Goal: Transaction & Acquisition: Obtain resource

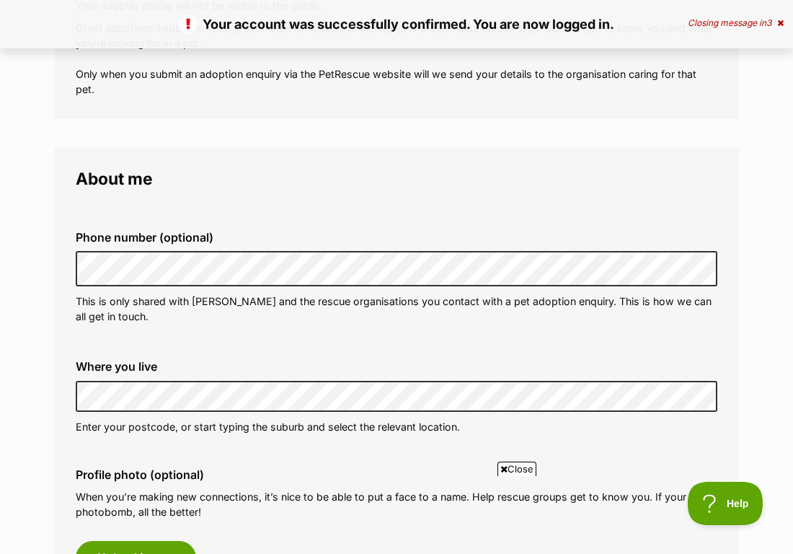
click at [364, 368] on label "Where you live" at bounding box center [397, 366] width 642 height 13
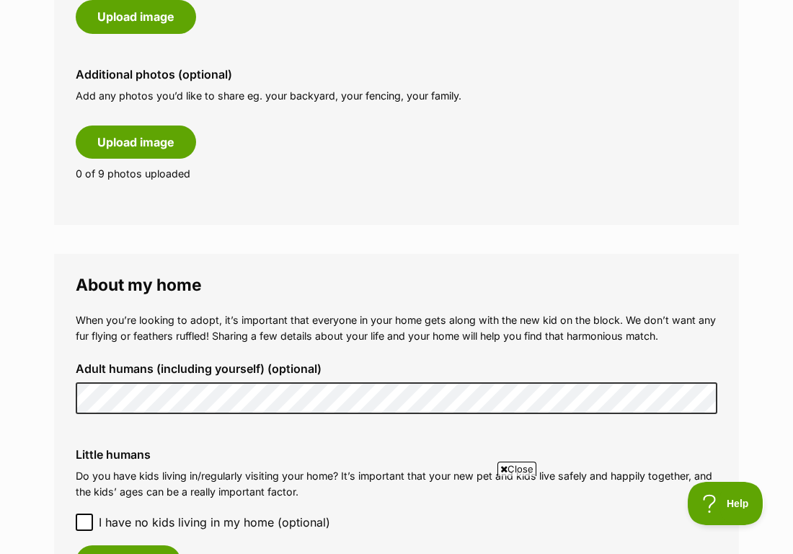
scroll to position [810, 0]
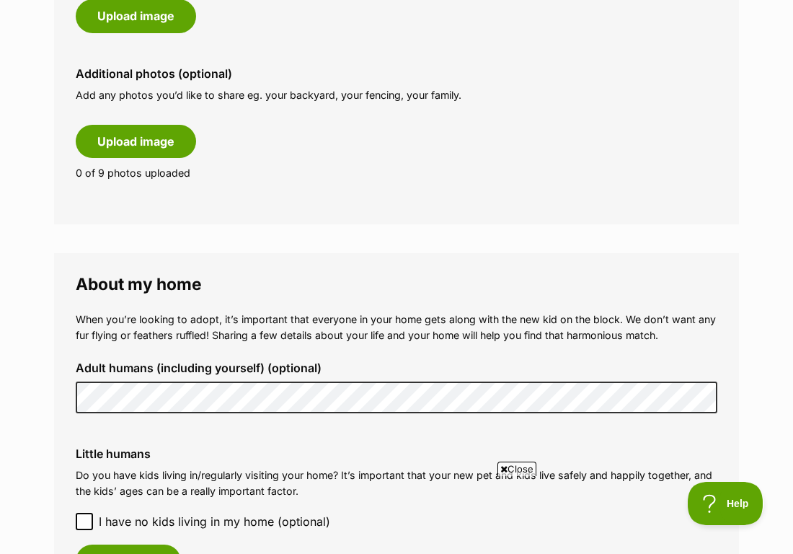
click at [169, 365] on label "Adult humans (including yourself) (optional)" at bounding box center [397, 367] width 642 height 13
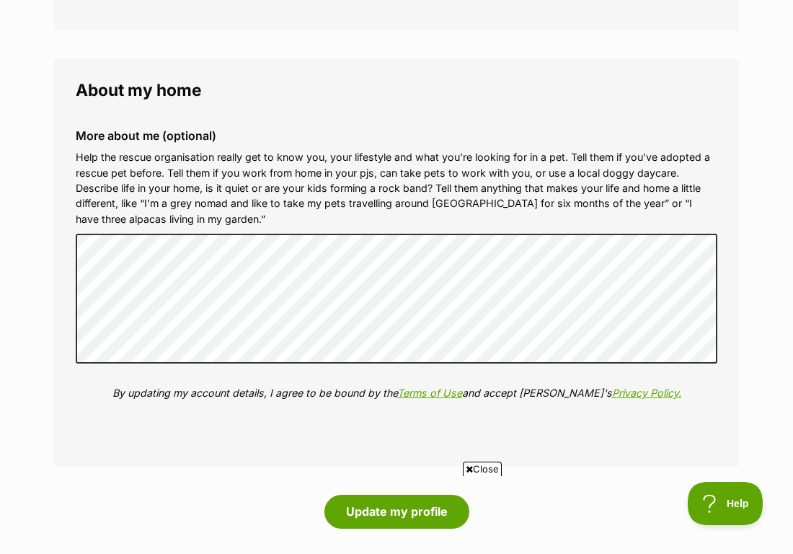
scroll to position [1585, 0]
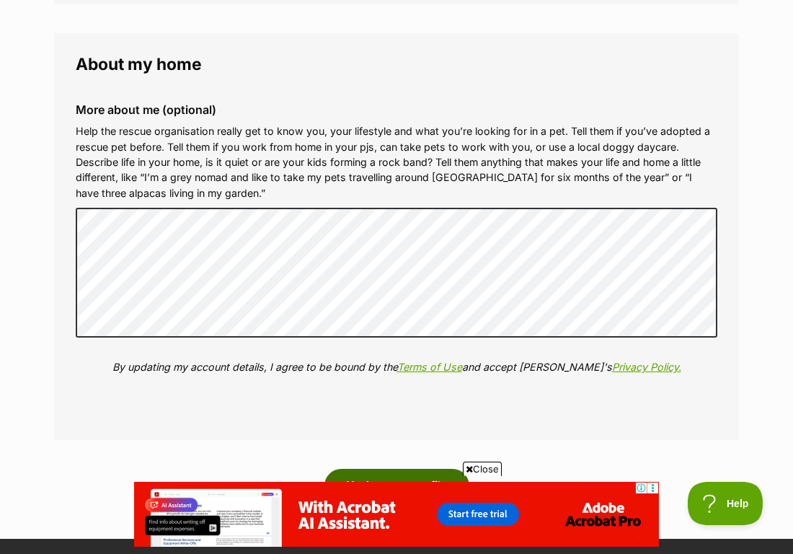
click at [380, 469] on button "Update my profile" at bounding box center [397, 485] width 145 height 33
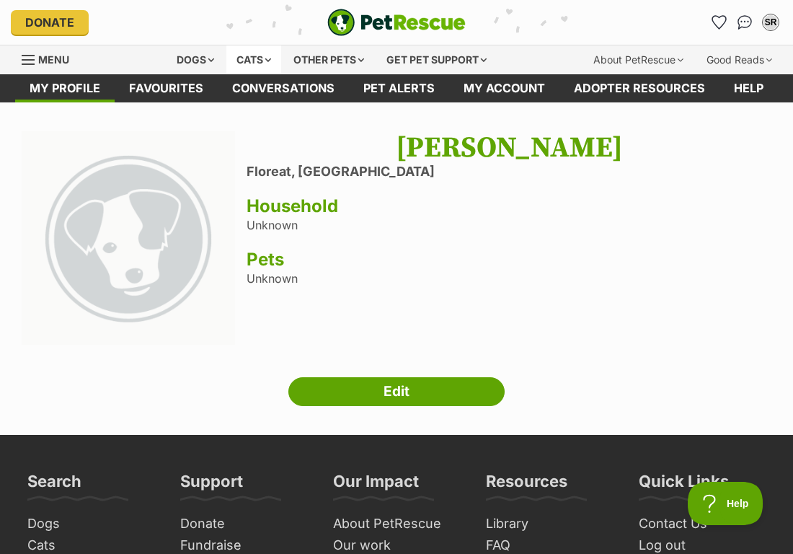
click at [264, 61] on div "Cats" at bounding box center [253, 59] width 55 height 29
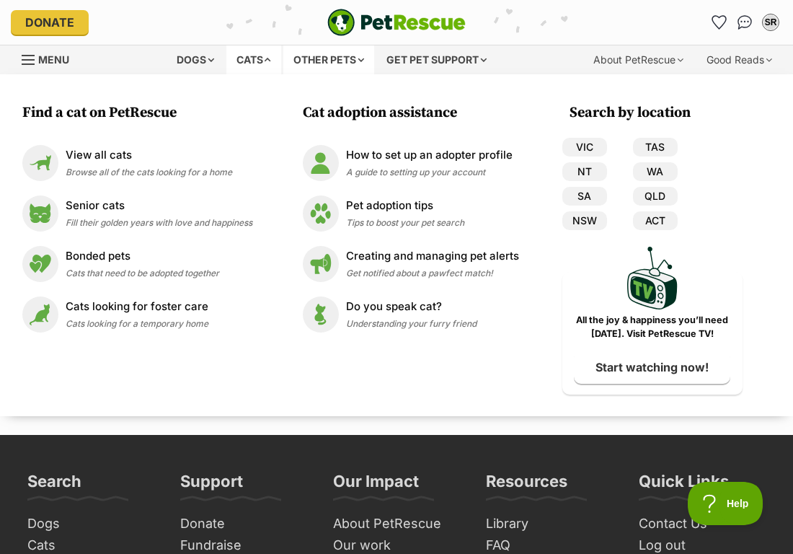
click at [301, 58] on div "Other pets" at bounding box center [328, 59] width 91 height 29
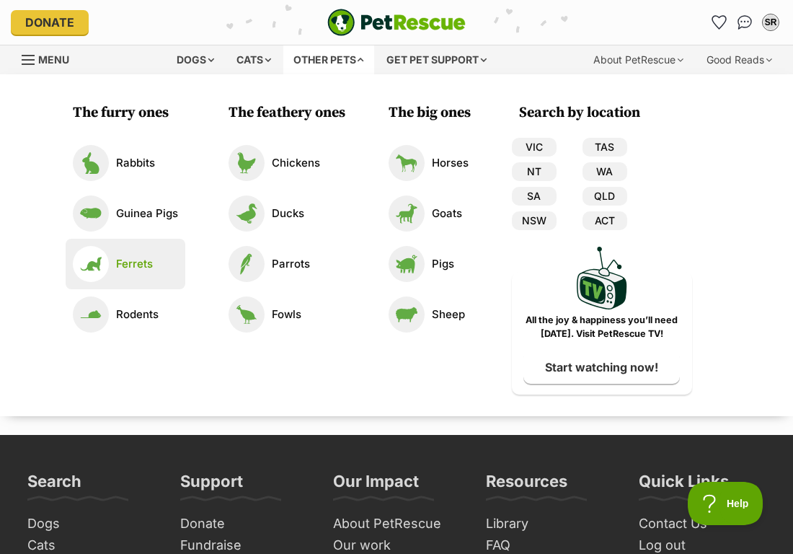
click at [81, 270] on img at bounding box center [91, 264] width 36 height 36
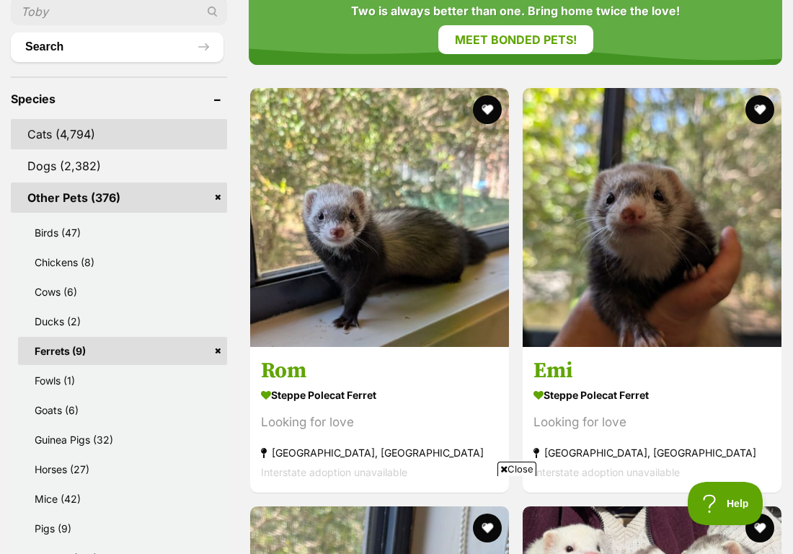
scroll to position [697, 0]
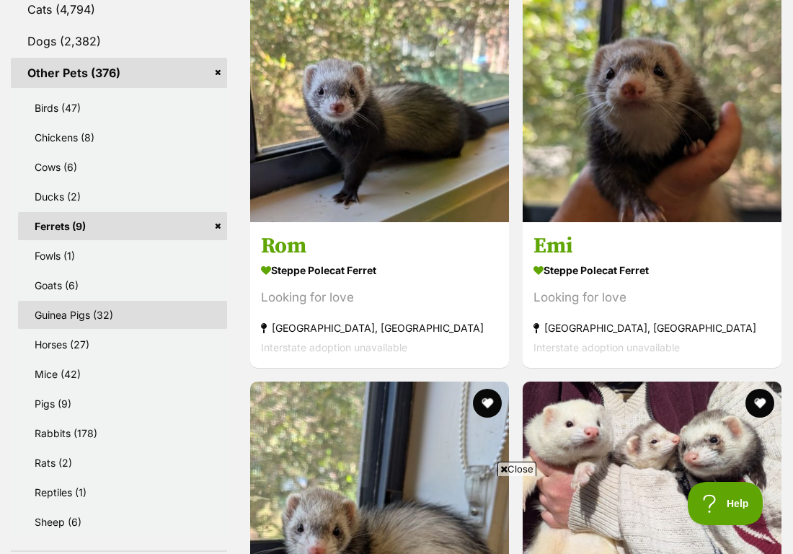
click at [58, 317] on link "Guinea Pigs (32)" at bounding box center [122, 315] width 209 height 28
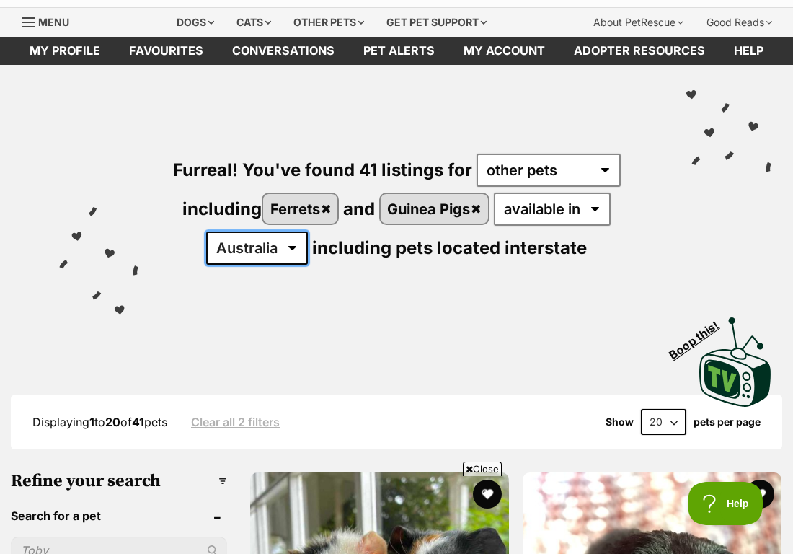
select select "WA"
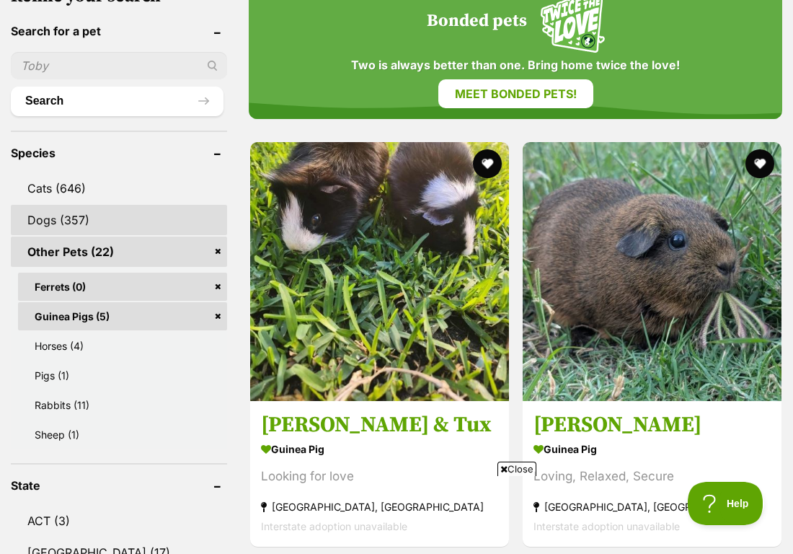
scroll to position [523, 0]
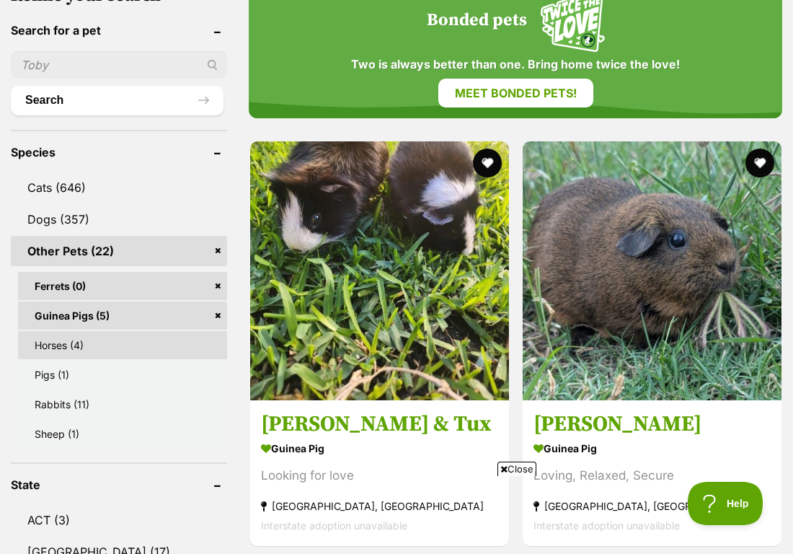
click at [71, 341] on link "Horses (4)" at bounding box center [122, 345] width 209 height 28
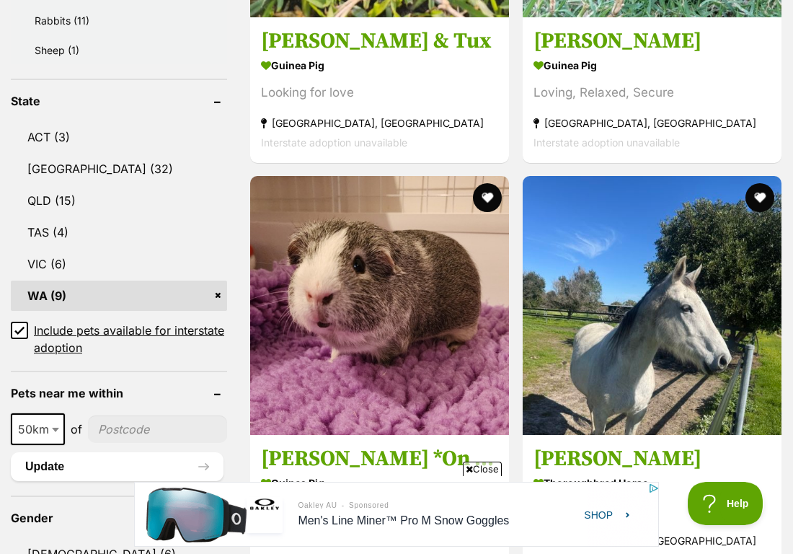
scroll to position [944, 0]
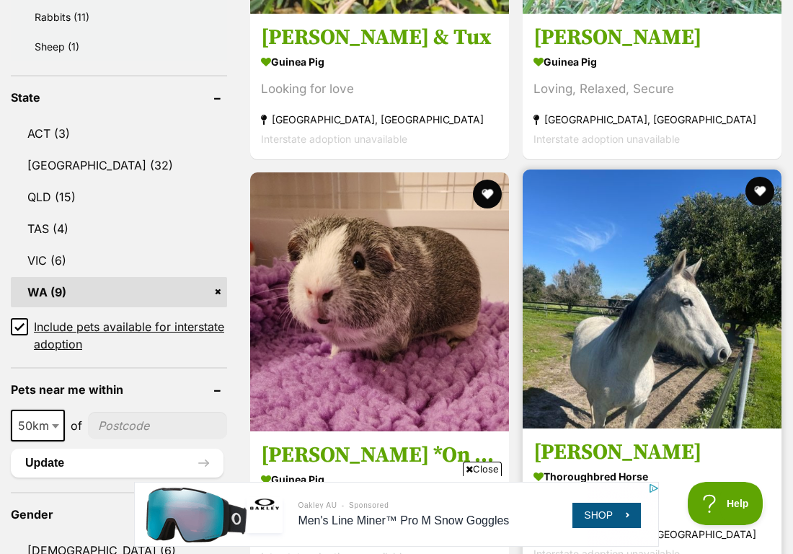
click at [523, 231] on img at bounding box center [652, 298] width 259 height 259
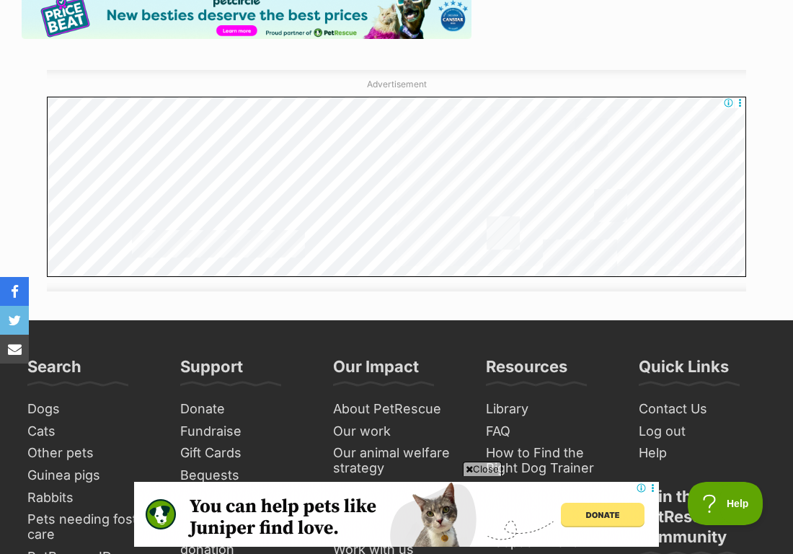
scroll to position [1909, 0]
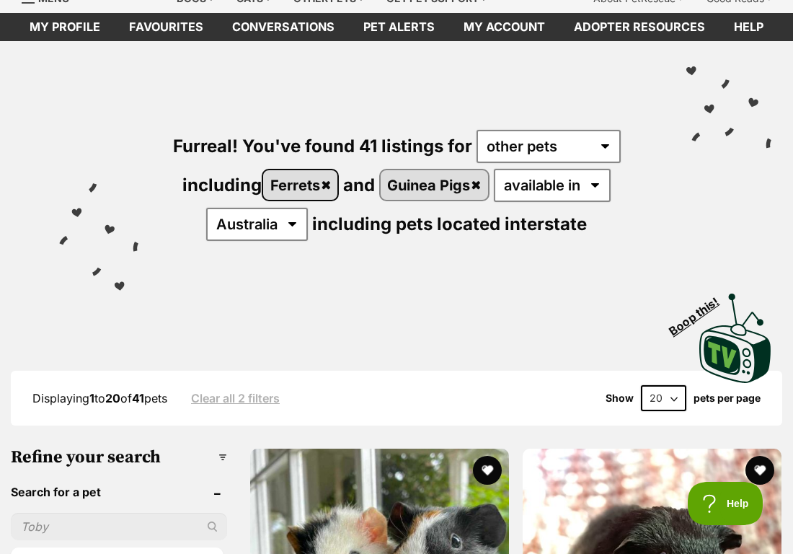
click at [329, 185] on link "Ferrets" at bounding box center [300, 185] width 74 height 30
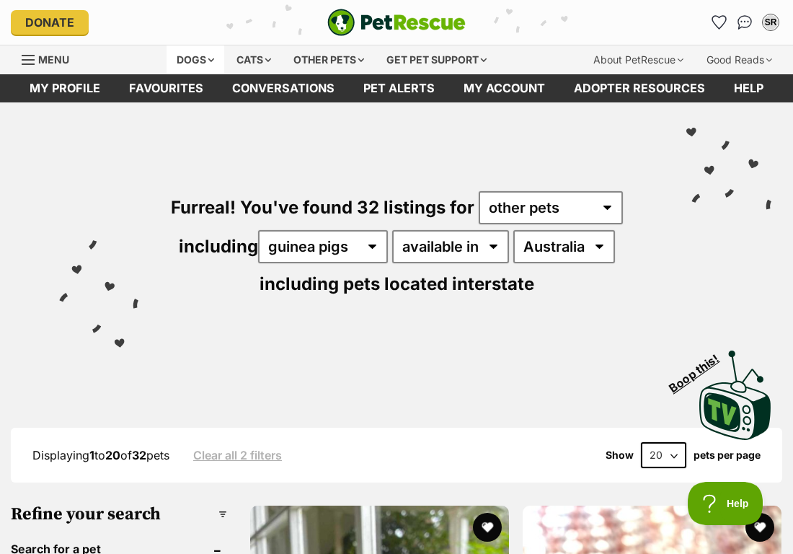
click at [207, 45] on div "Dogs" at bounding box center [196, 59] width 58 height 29
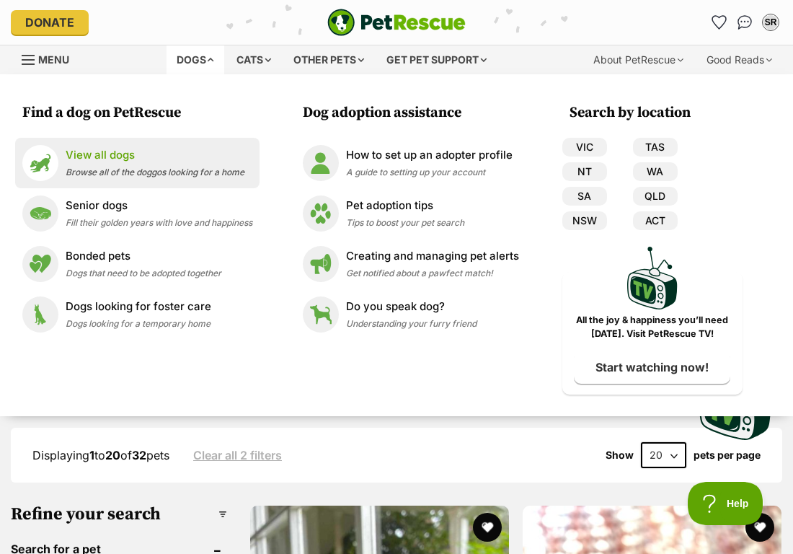
click at [159, 173] on span "Browse all of the doggos looking for a home" at bounding box center [155, 172] width 179 height 11
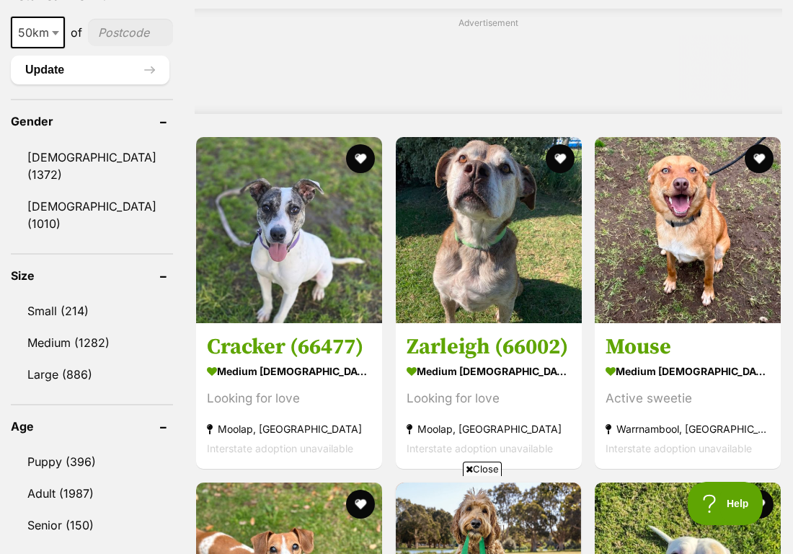
scroll to position [1246, 0]
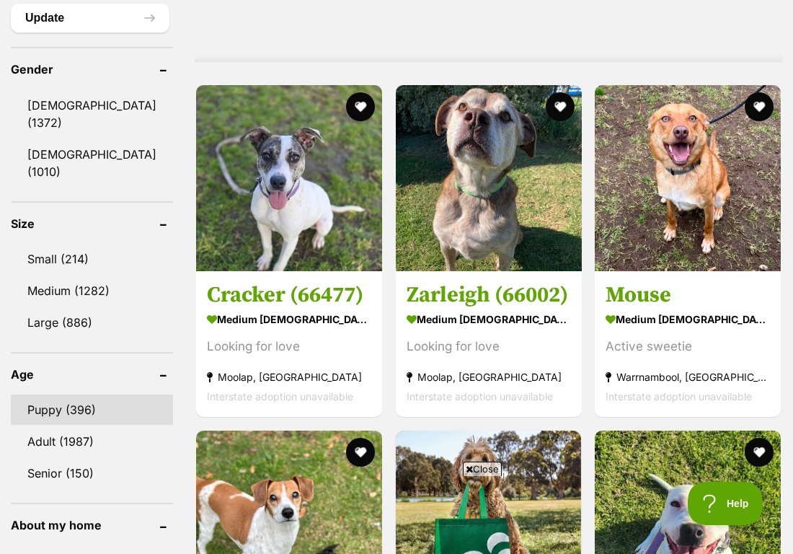
click at [76, 425] on link "Puppy (396)" at bounding box center [92, 410] width 162 height 30
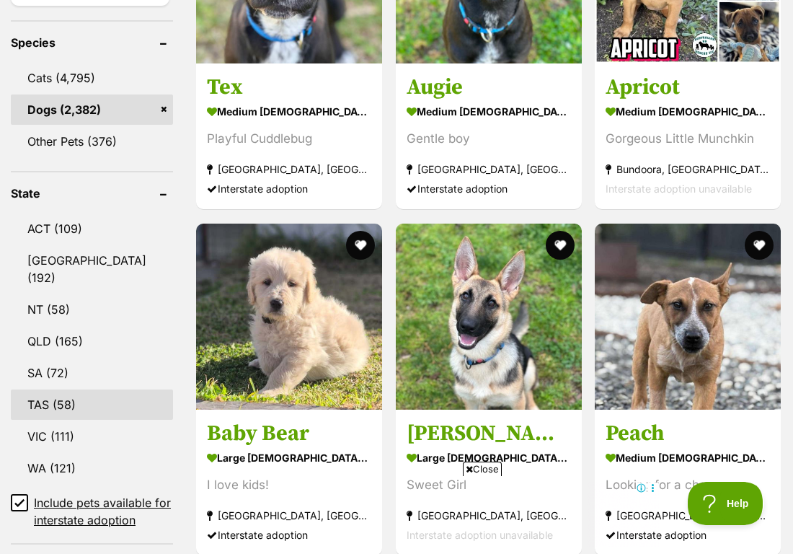
scroll to position [627, 0]
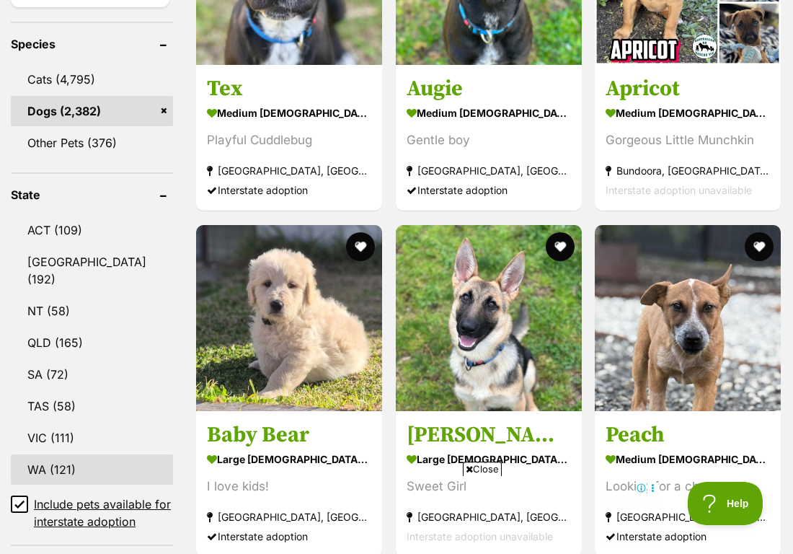
click at [45, 477] on link "WA (121)" at bounding box center [92, 469] width 162 height 30
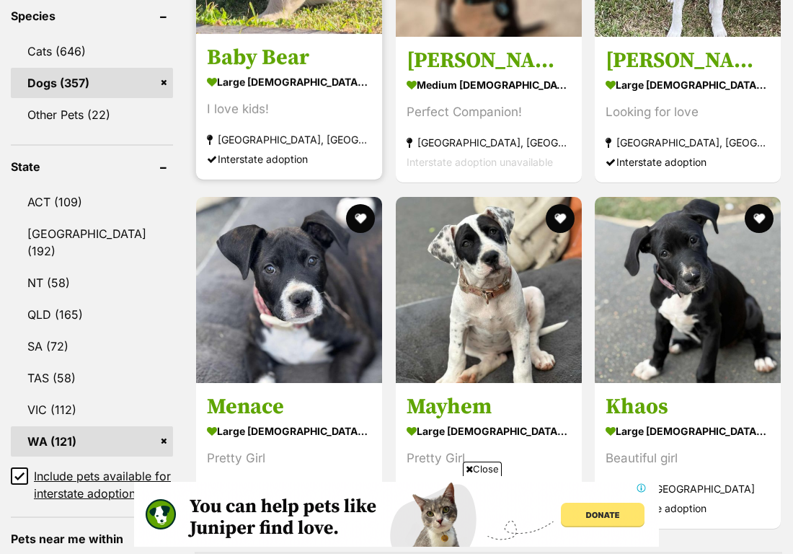
scroll to position [1020, 0]
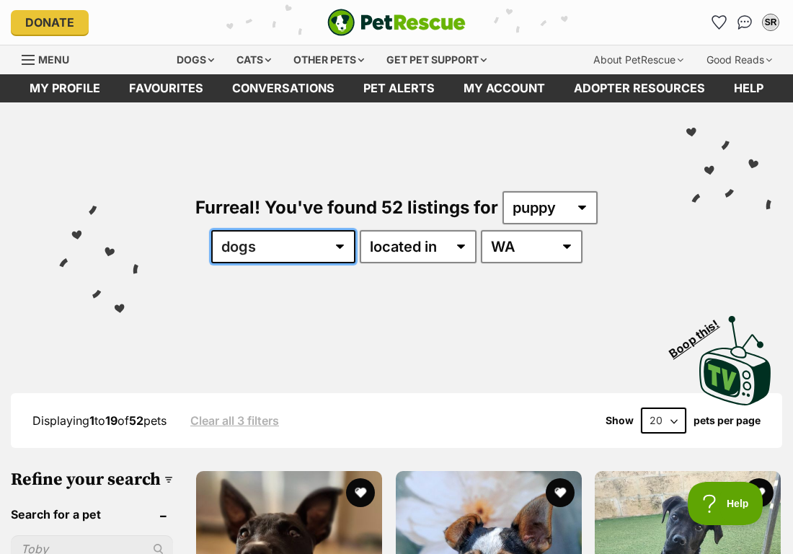
select select "Cats"
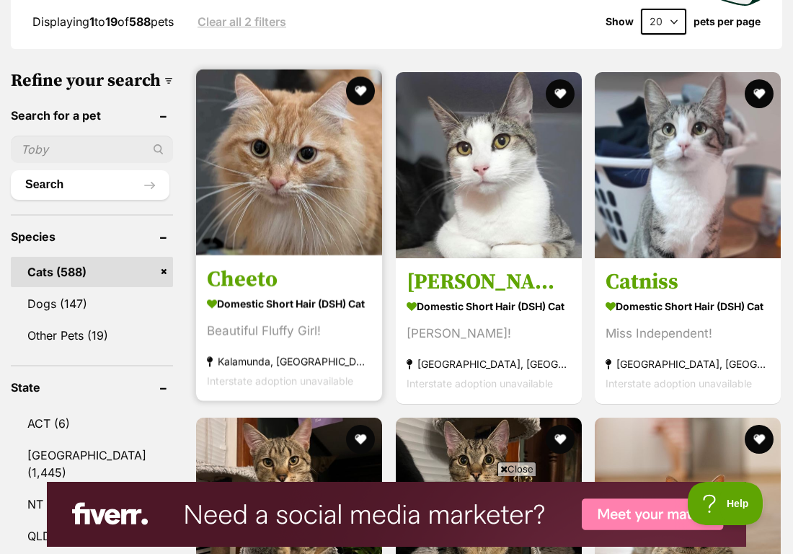
click at [269, 246] on img at bounding box center [289, 162] width 186 height 186
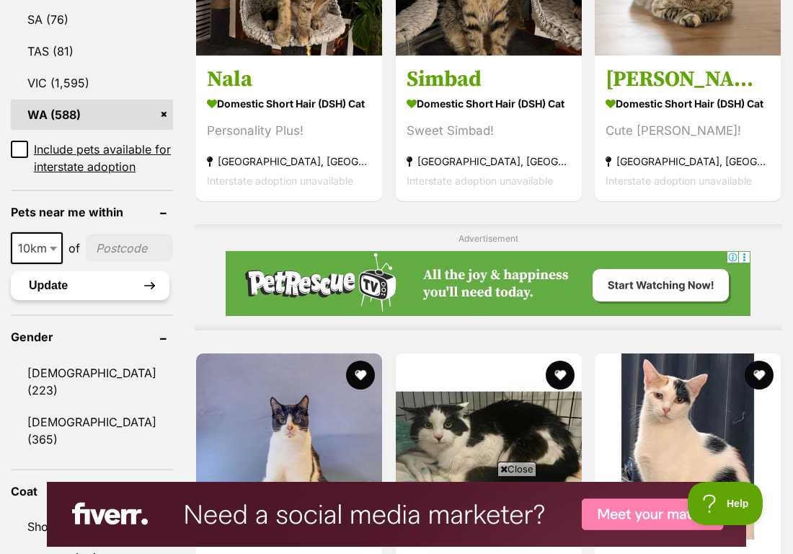
scroll to position [948, 0]
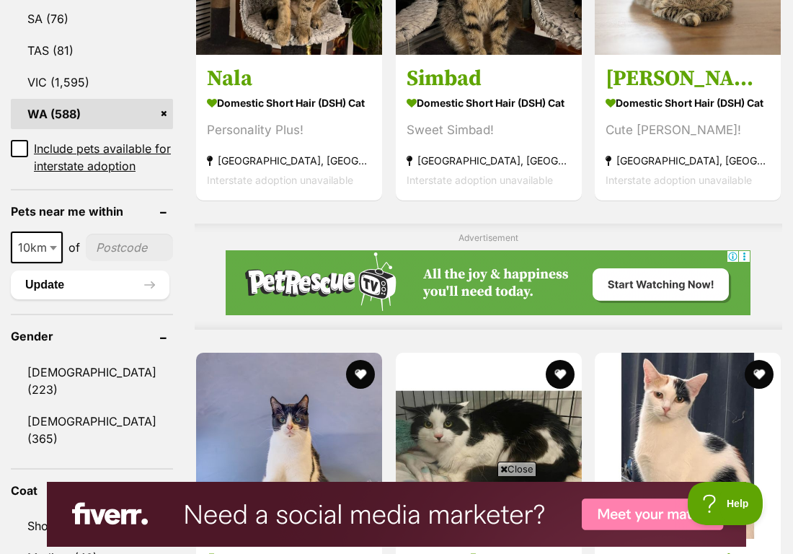
click at [56, 263] on span at bounding box center [55, 248] width 14 height 32
select select "100"
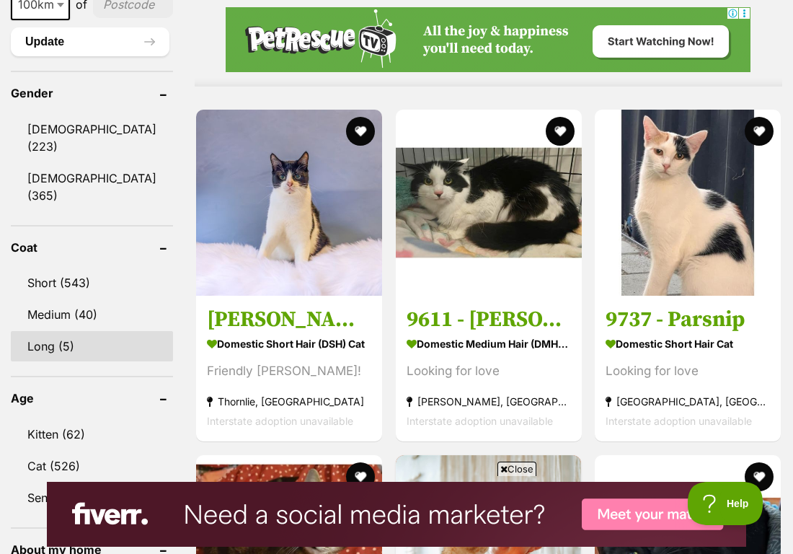
scroll to position [1227, 0]
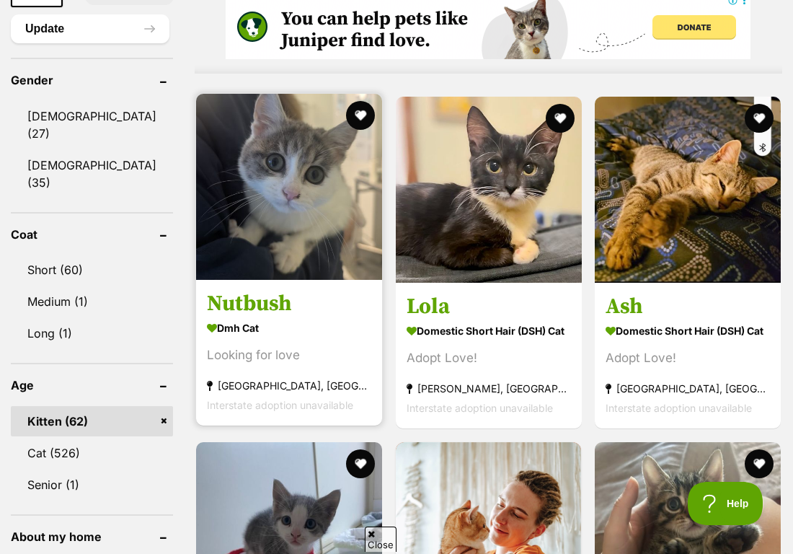
click at [277, 280] on img at bounding box center [289, 187] width 186 height 186
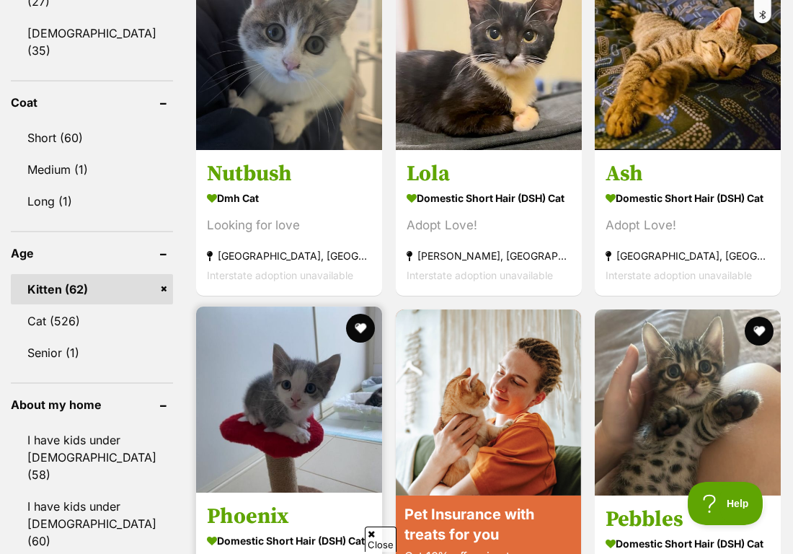
scroll to position [1337, 0]
click at [295, 307] on img at bounding box center [289, 400] width 186 height 186
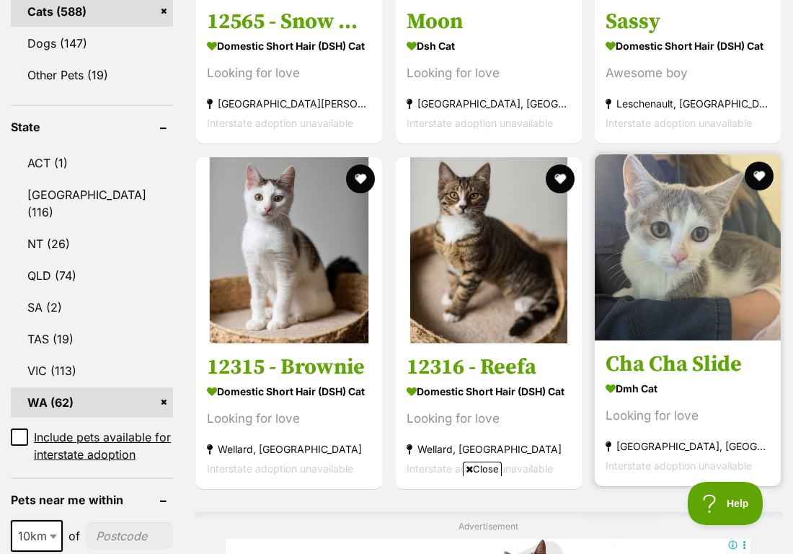
scroll to position [661, 0]
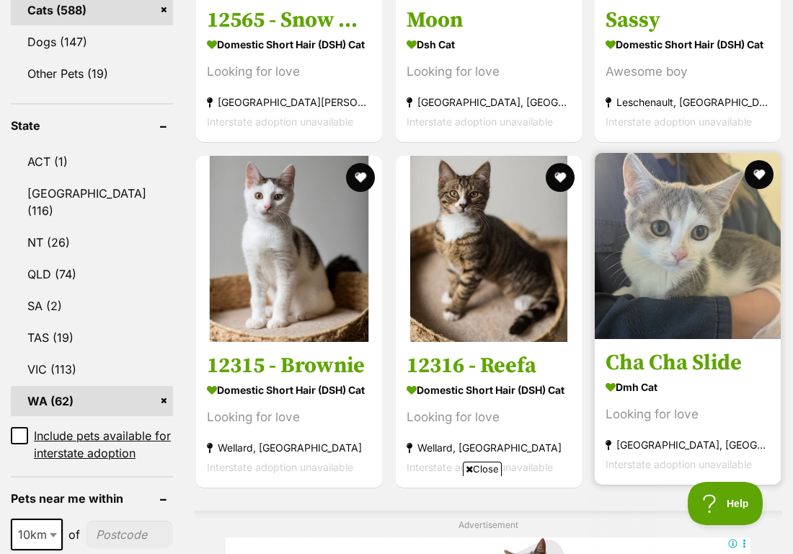
click at [651, 339] on img at bounding box center [688, 246] width 186 height 186
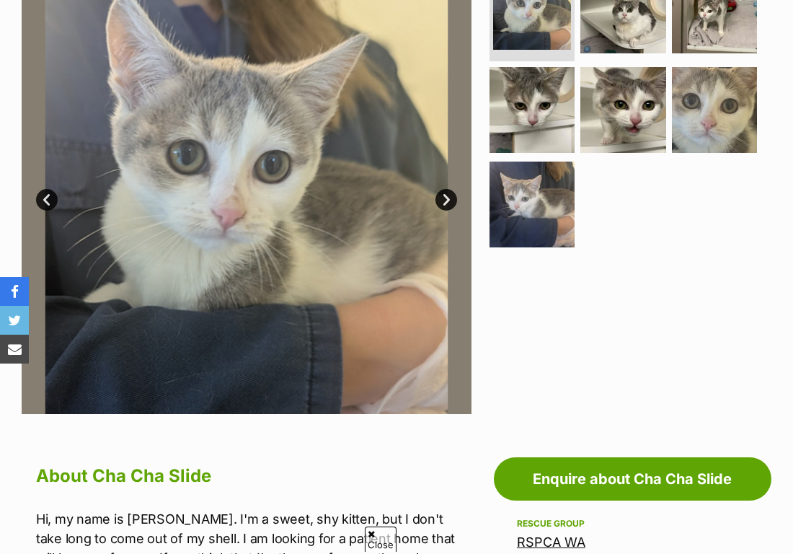
scroll to position [356, 0]
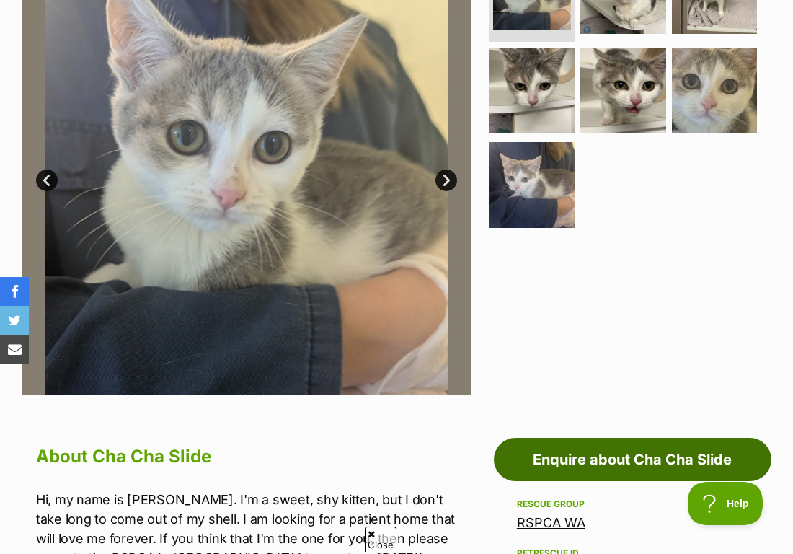
scroll to position [0, 0]
click at [562, 441] on link "Enquire about Cha Cha Slide" at bounding box center [633, 459] width 278 height 43
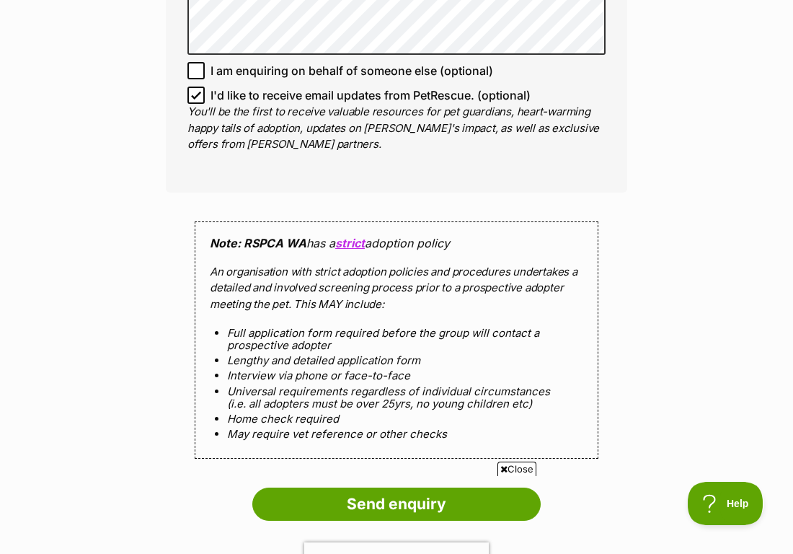
scroll to position [1130, 0]
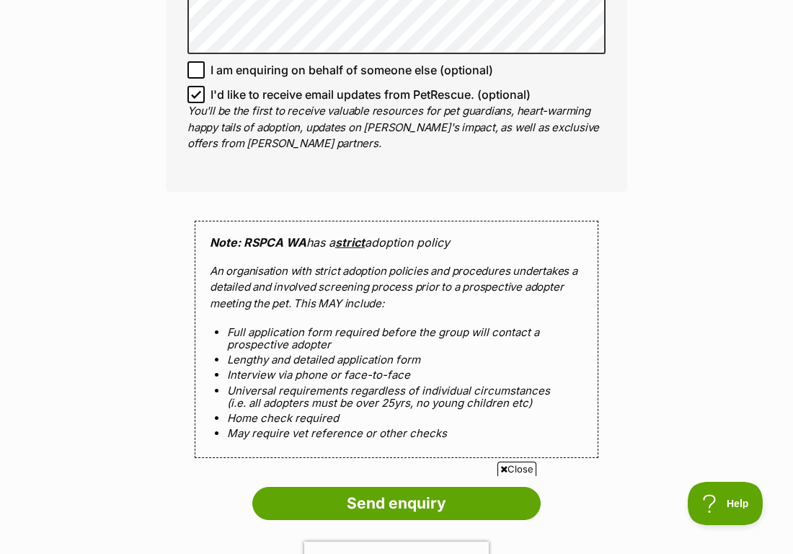
click at [358, 241] on link "strict" at bounding box center [350, 242] width 30 height 14
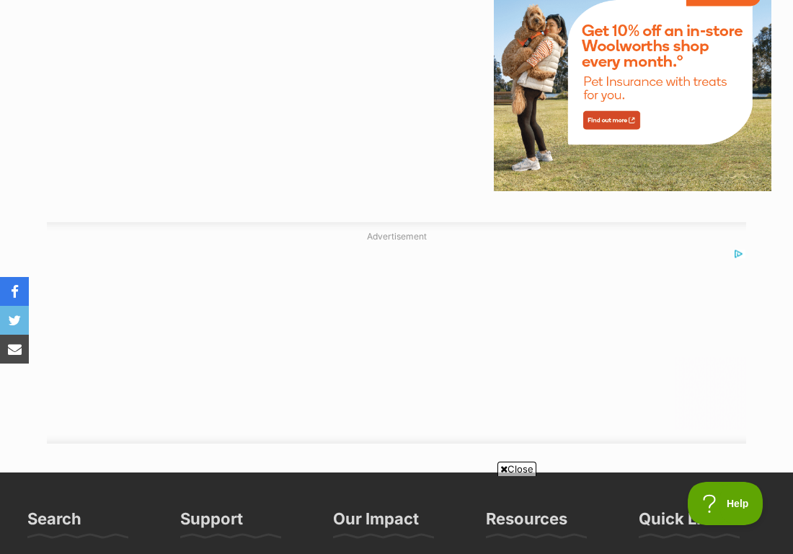
scroll to position [1872, 0]
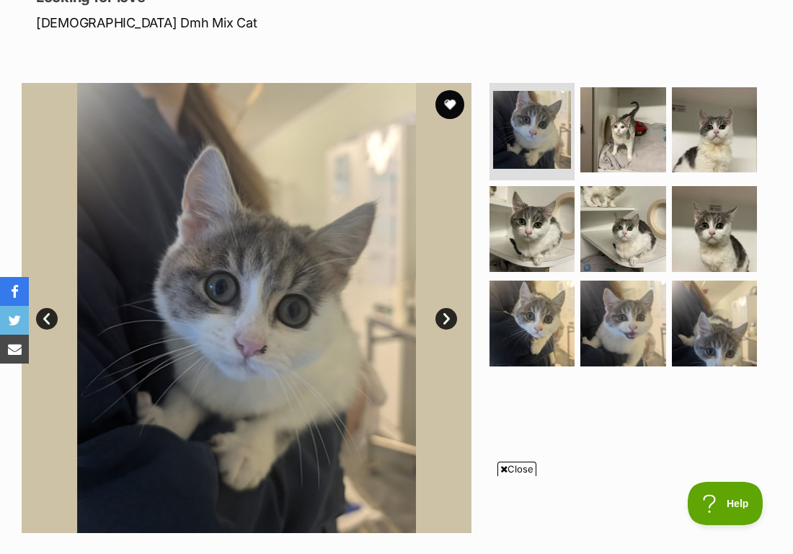
scroll to position [230, 0]
